Goal: Check status: Check status

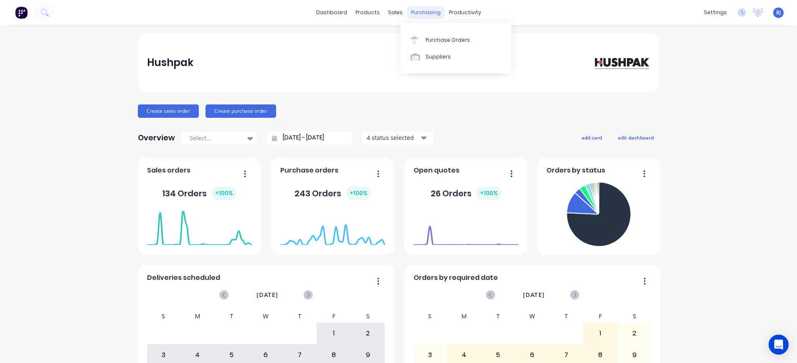
click at [416, 10] on div "purchasing" at bounding box center [426, 12] width 38 height 13
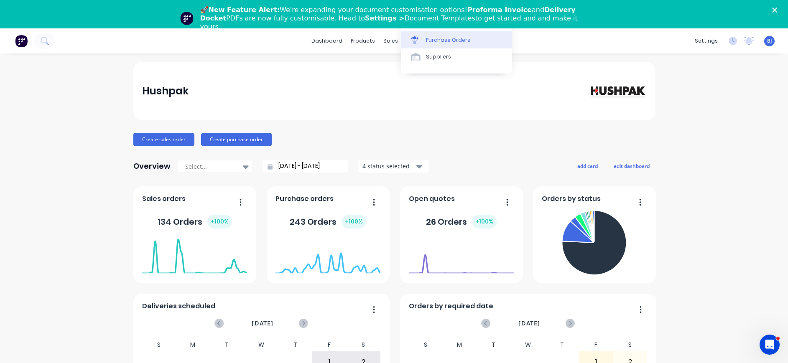
click at [431, 38] on div "Purchase Orders" at bounding box center [448, 40] width 44 height 8
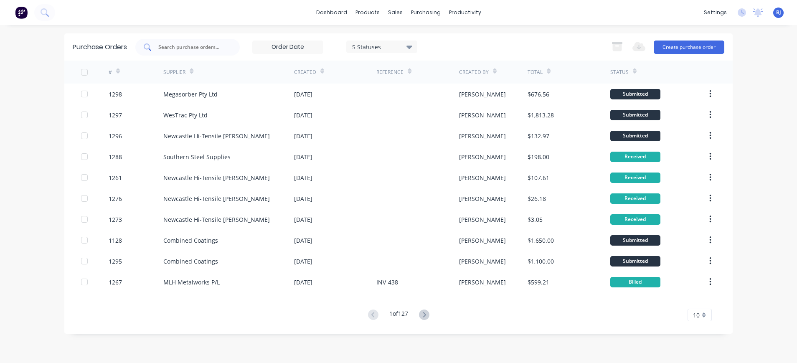
click at [220, 47] on input "text" at bounding box center [192, 47] width 69 height 8
type input "118"
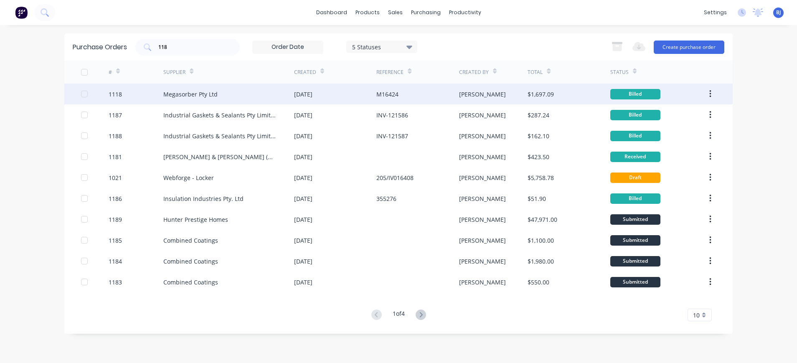
click at [180, 95] on div "Megasorber Pty Ltd" at bounding box center [190, 94] width 54 height 9
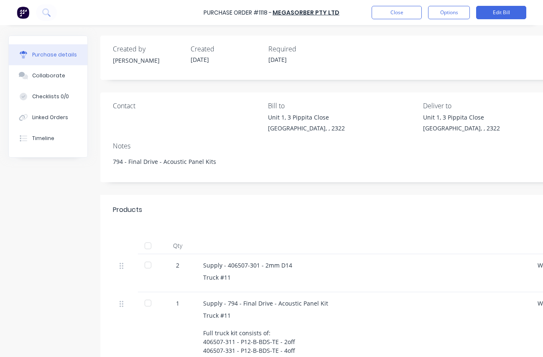
type textarea "x"
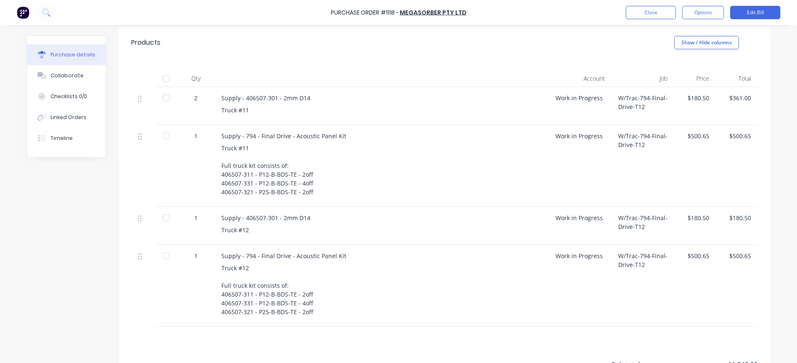
scroll to position [250, 0]
